Goal: Information Seeking & Learning: Learn about a topic

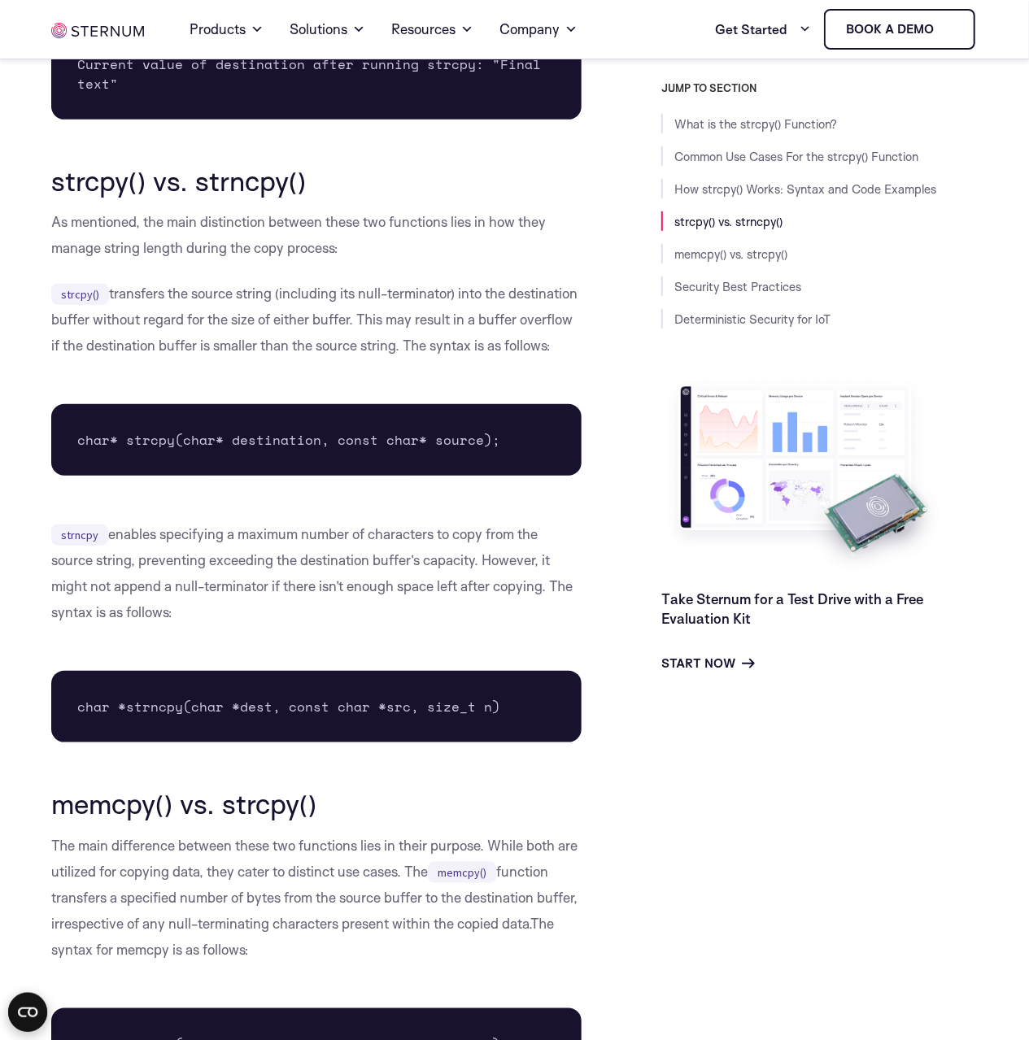
scroll to position [3557, 0]
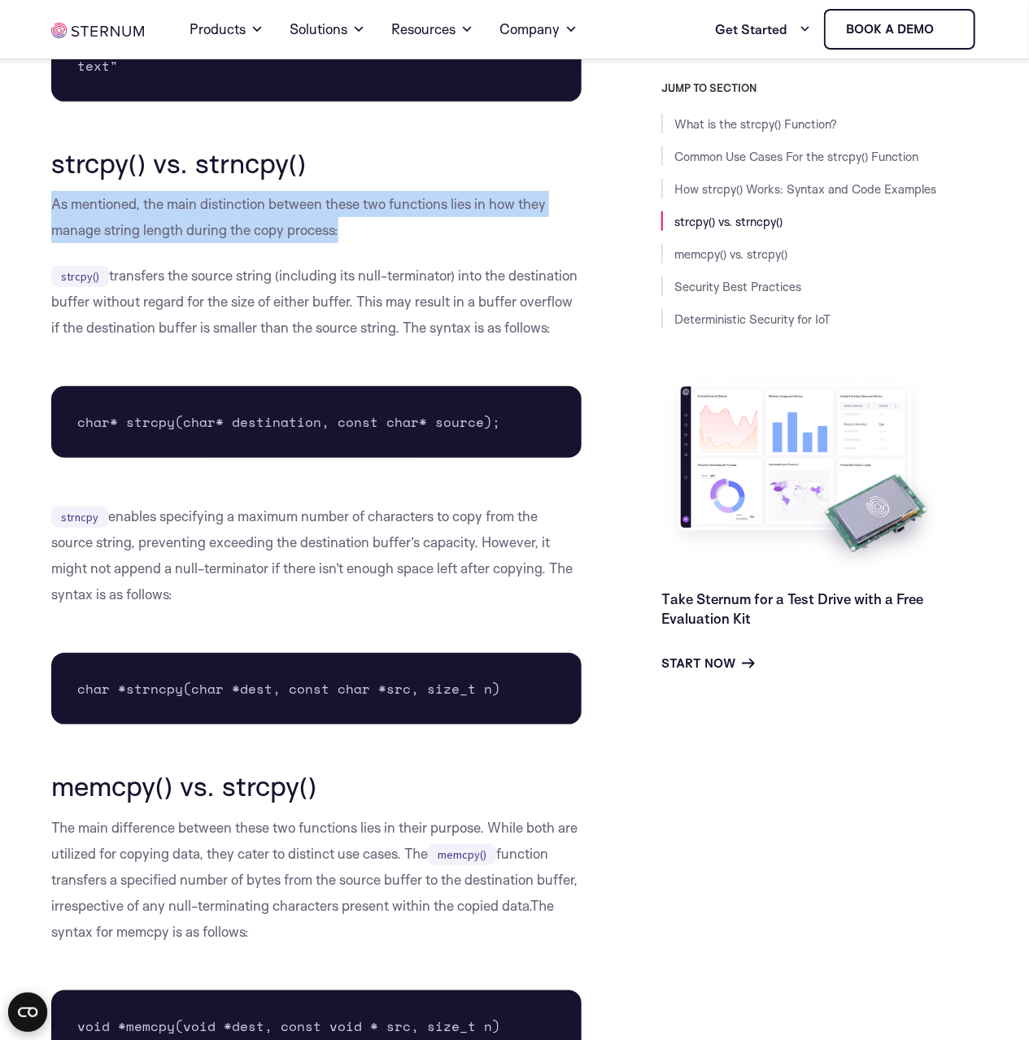
drag, startPoint x: 53, startPoint y: 184, endPoint x: 324, endPoint y: 221, distance: 273.3
click at [324, 221] on div "What is the strcpy() Function? The strcpy() function is a standard library func…" at bounding box center [316, 203] width 530 height 6500
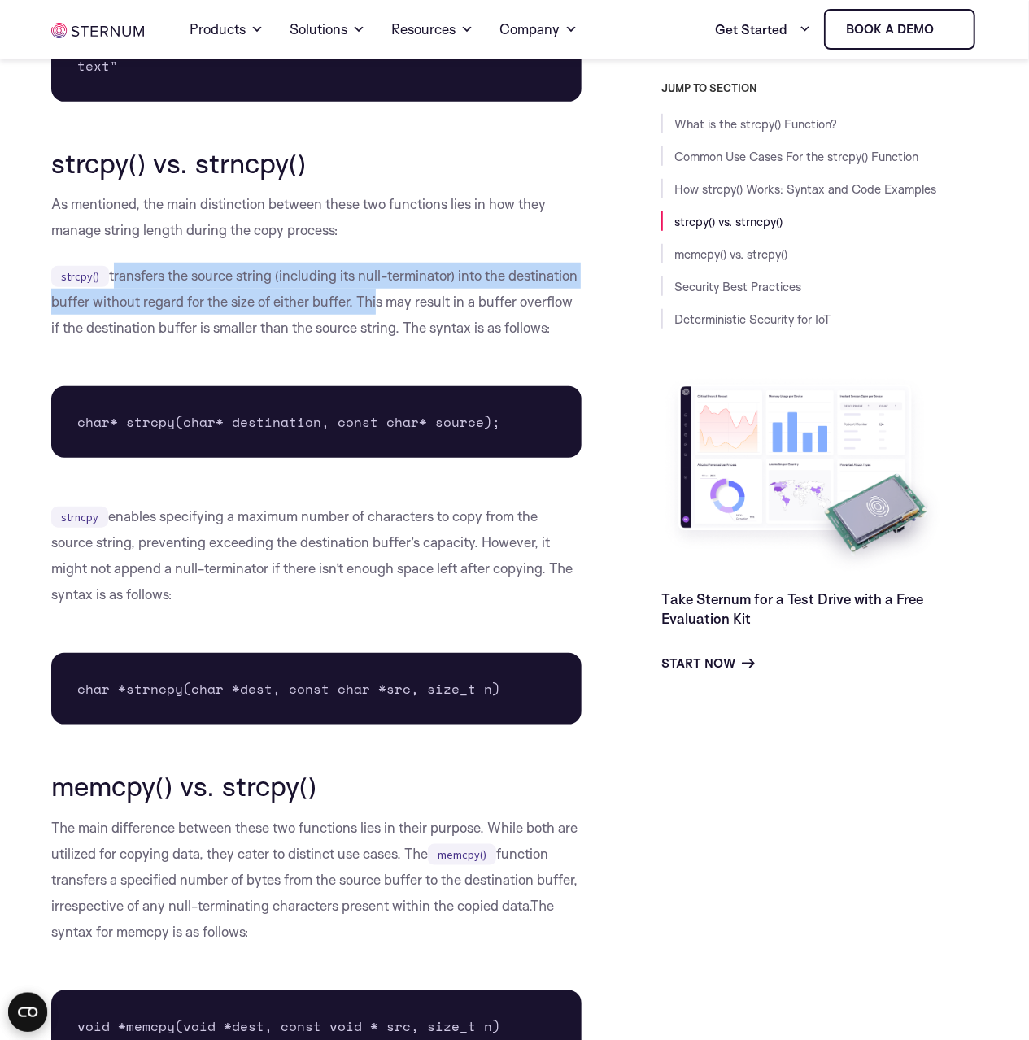
drag, startPoint x: 112, startPoint y: 246, endPoint x: 372, endPoint y: 276, distance: 261.8
click at [372, 276] on p "strcpy() transfers the source string (including its null-terminator) into the d…" at bounding box center [316, 302] width 530 height 78
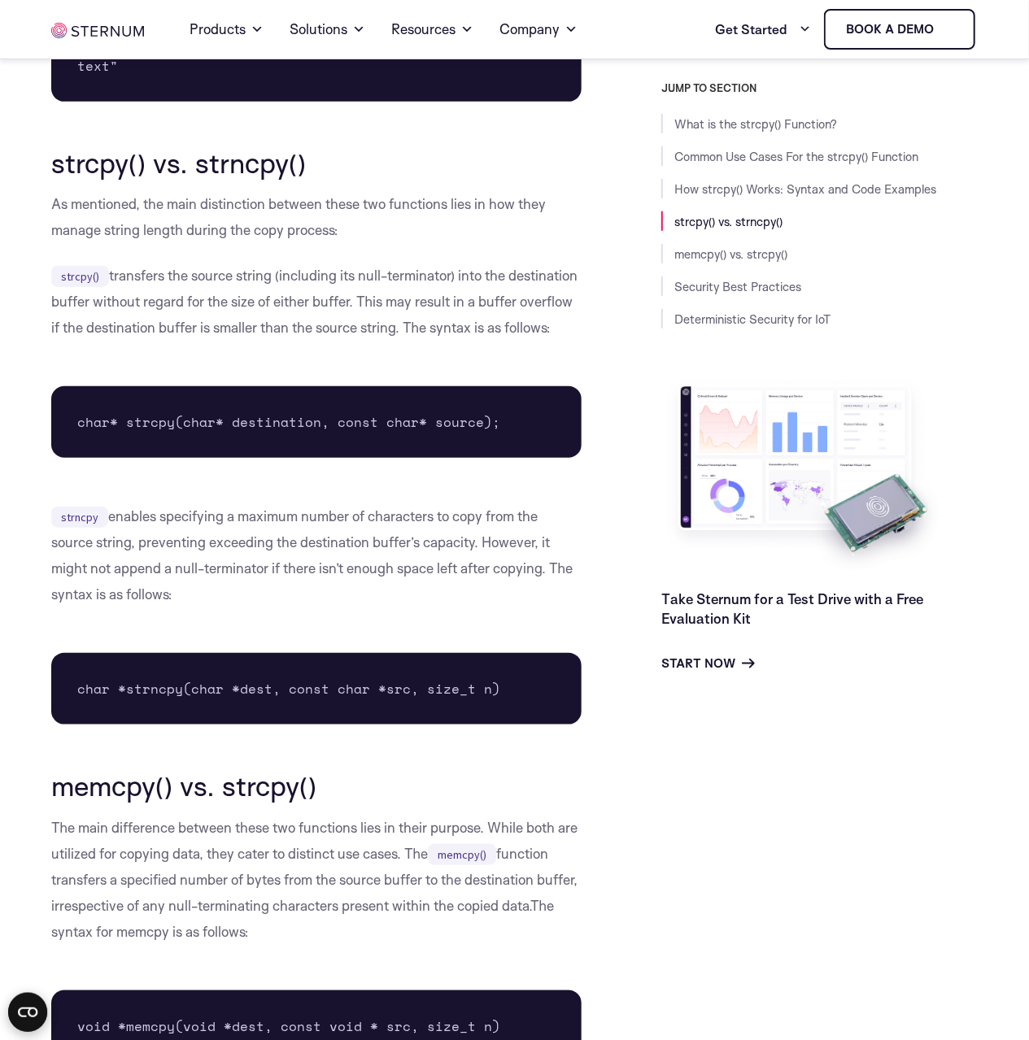
click at [379, 290] on p "strcpy() transfers the source string (including its null-terminator) into the d…" at bounding box center [316, 302] width 530 height 78
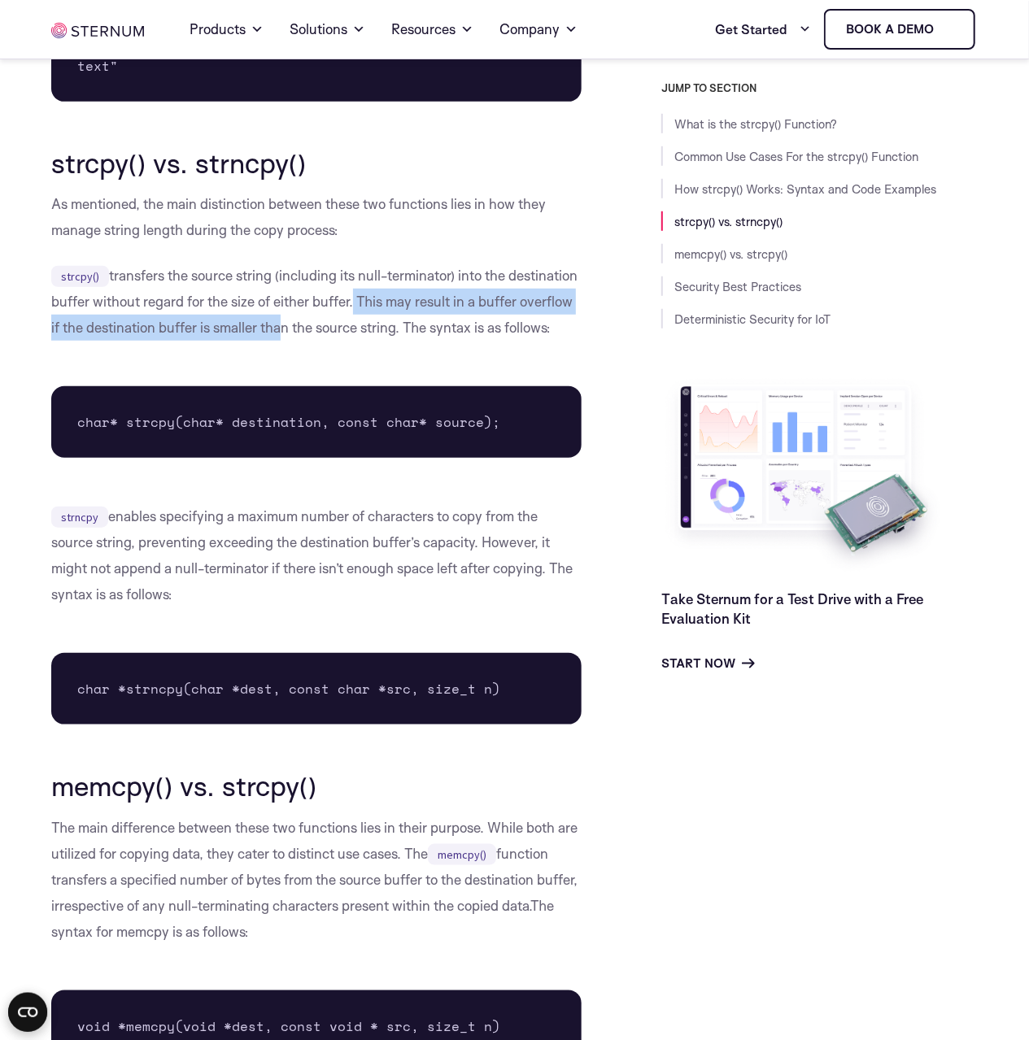
drag, startPoint x: 351, startPoint y: 274, endPoint x: 275, endPoint y: 313, distance: 85.8
click at [275, 313] on p "strcpy() transfers the source string (including its null-terminator) into the d…" at bounding box center [316, 302] width 530 height 78
click at [420, 276] on p "strcpy() transfers the source string (including its null-terminator) into the d…" at bounding box center [316, 302] width 530 height 78
drag, startPoint x: 355, startPoint y: 269, endPoint x: 409, endPoint y: 300, distance: 61.9
click at [409, 300] on p "strcpy() transfers the source string (including its null-terminator) into the d…" at bounding box center [316, 302] width 530 height 78
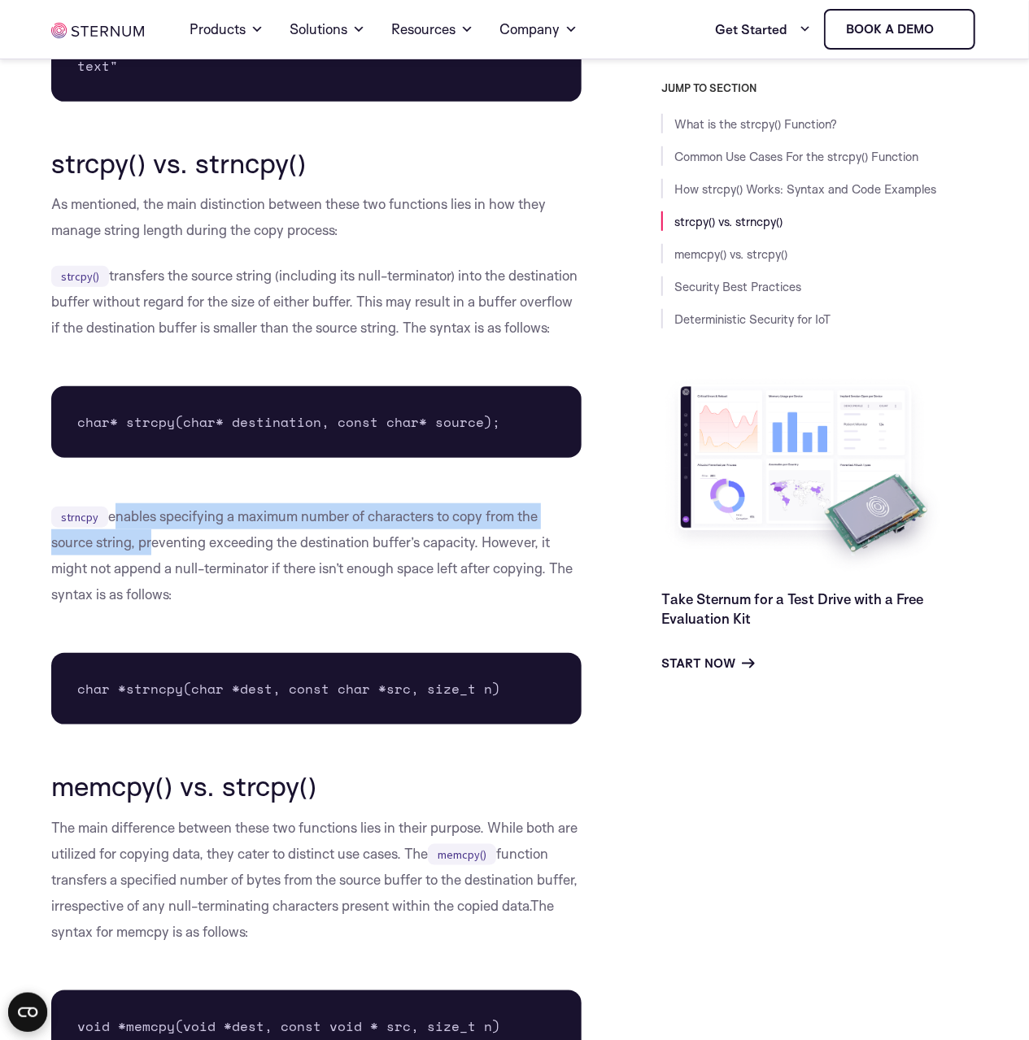
drag, startPoint x: 109, startPoint y: 492, endPoint x: 148, endPoint y: 522, distance: 49.3
click at [148, 522] on p "strncpy enables specifying a maximum number of characters to copy from the sour…" at bounding box center [316, 555] width 530 height 104
